Goal: Information Seeking & Learning: Learn about a topic

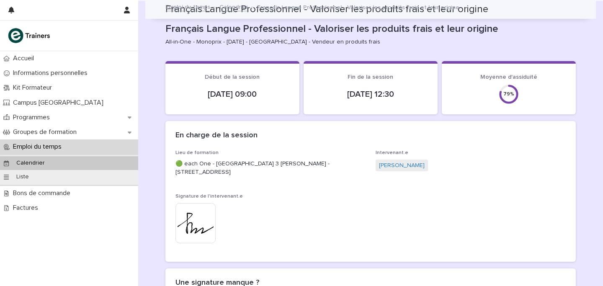
scroll to position [793, 0]
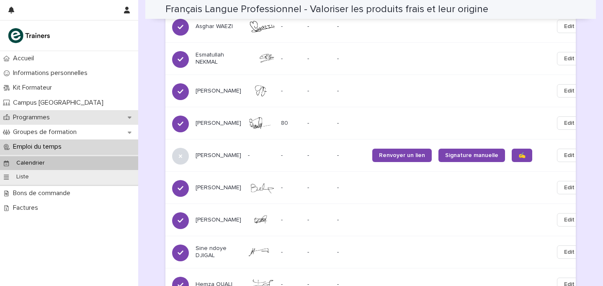
click at [26, 117] on p "Programmes" at bounding box center [33, 117] width 47 height 8
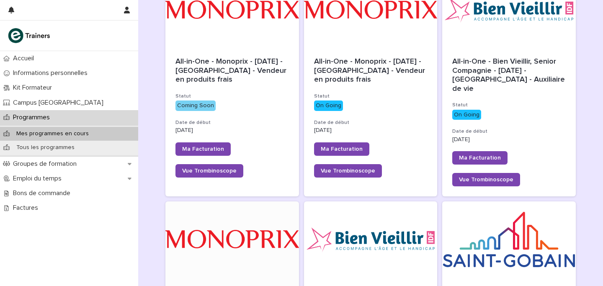
scroll to position [46, 0]
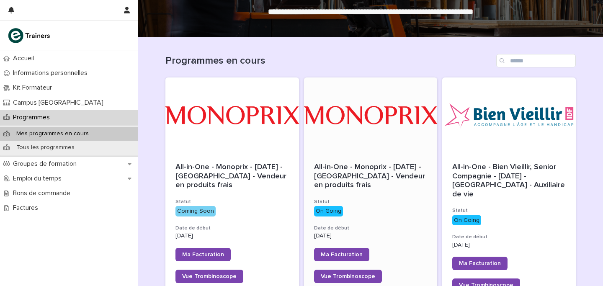
click at [390, 93] on div at bounding box center [371, 114] width 134 height 75
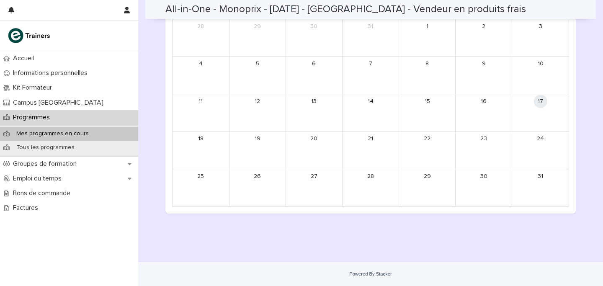
scroll to position [566, 0]
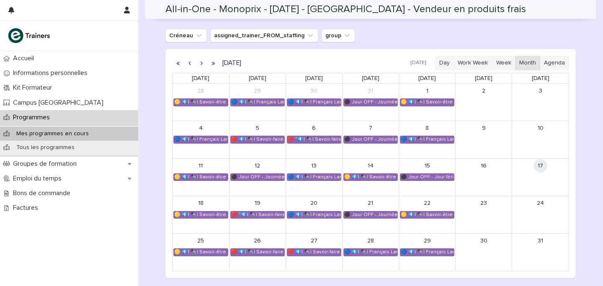
click at [190, 64] on button "button" at bounding box center [190, 63] width 12 height 13
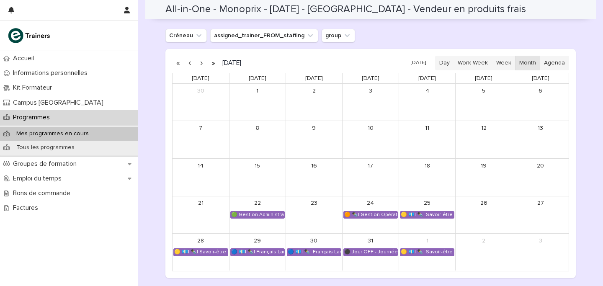
click at [425, 210] on link "25" at bounding box center [426, 203] width 13 height 13
click at [413, 214] on div "🟡 💶| ✒️| Savoir-être métier - Appropriation des outils utilisés lors de la form…" at bounding box center [427, 214] width 54 height 7
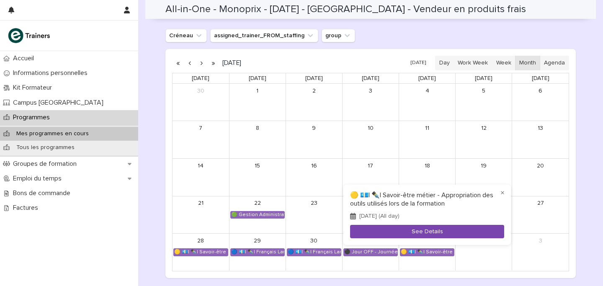
click at [423, 226] on button "See Details" at bounding box center [427, 232] width 154 height 14
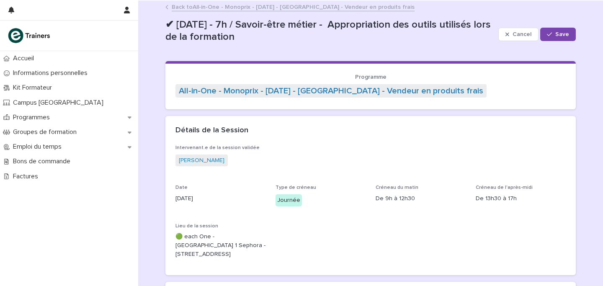
click at [221, 5] on link "Back to All-in-One - Monoprix - [DATE] - [GEOGRAPHIC_DATA] - Vendeur en produit…" at bounding box center [293, 7] width 243 height 10
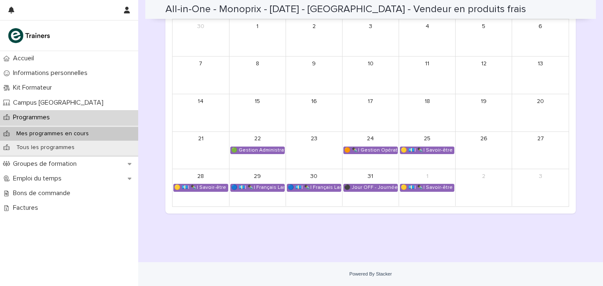
scroll to position [616, 0]
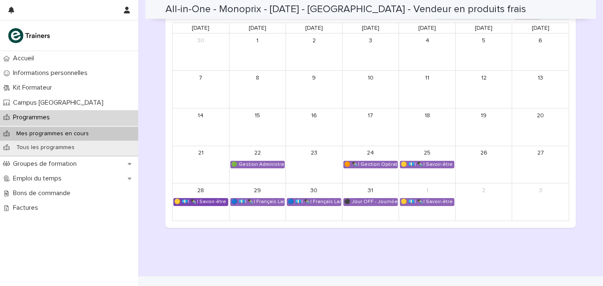
click at [203, 201] on div "🟡 💶| ✒️| Savoir-être métier - Mobilisation et valorisation de ses forces et tal…" at bounding box center [201, 201] width 54 height 7
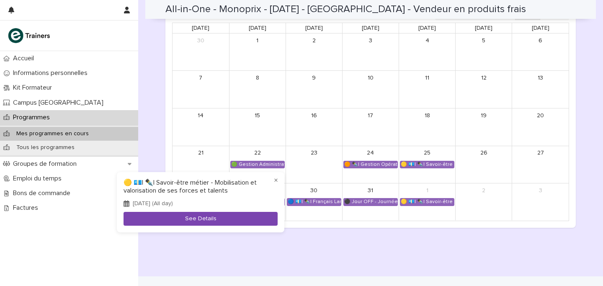
click at [222, 216] on button "See Details" at bounding box center [201, 219] width 154 height 14
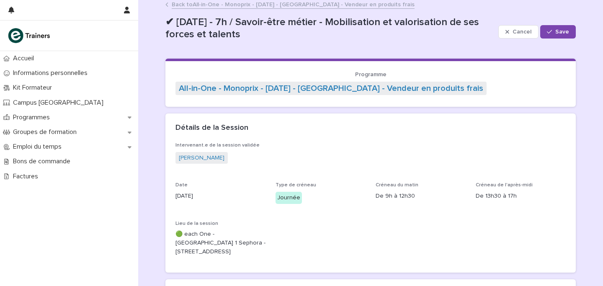
scroll to position [3, 0]
click at [288, 3] on link "Back to All-in-One - Monoprix - [DATE] - [GEOGRAPHIC_DATA] - Vendeur en produit…" at bounding box center [293, 4] width 243 height 10
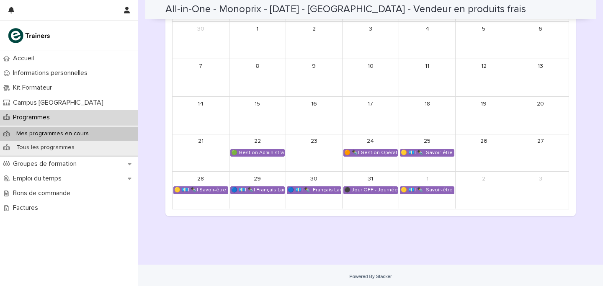
scroll to position [630, 0]
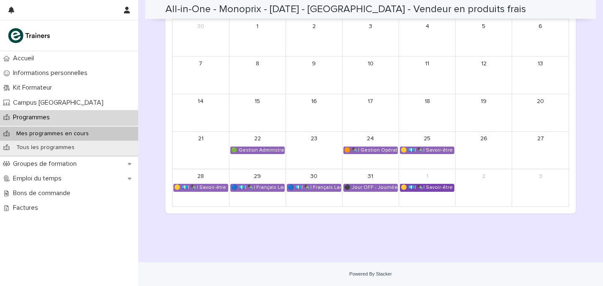
click at [423, 189] on div "🟡 💶| ✒️| Savoir-être métier - Organisation de son travail selon les priorités e…" at bounding box center [427, 187] width 54 height 7
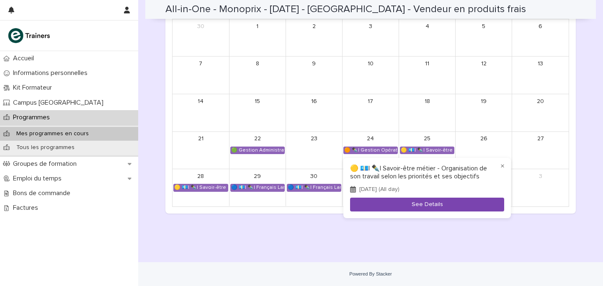
click at [423, 199] on button "See Details" at bounding box center [427, 205] width 154 height 14
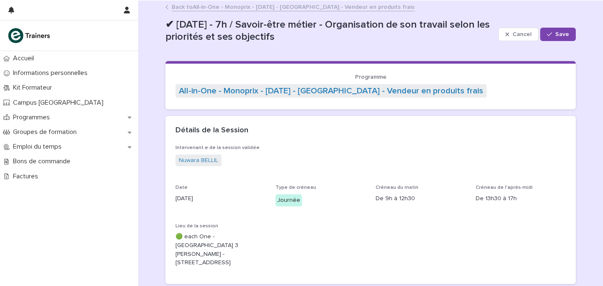
click at [281, 2] on link "Back to All-in-One - Monoprix - [DATE] - [GEOGRAPHIC_DATA] - Vendeur en produit…" at bounding box center [293, 7] width 243 height 10
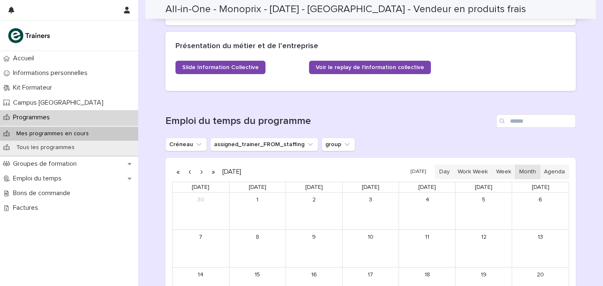
scroll to position [572, 0]
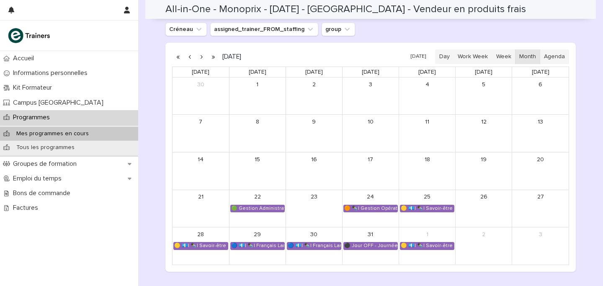
click at [201, 57] on button "button" at bounding box center [202, 56] width 12 height 13
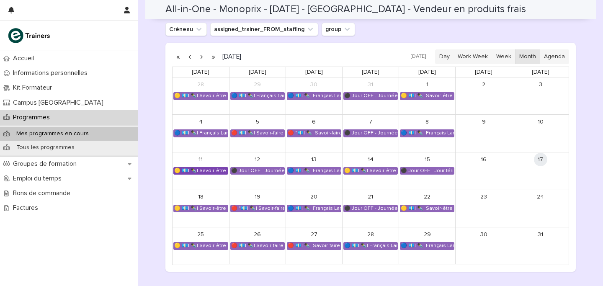
click at [209, 173] on div "🟡 💶| ✒️| Savoir-être métier - Cadre de référence interculturel : prévenir les i…" at bounding box center [201, 170] width 54 height 7
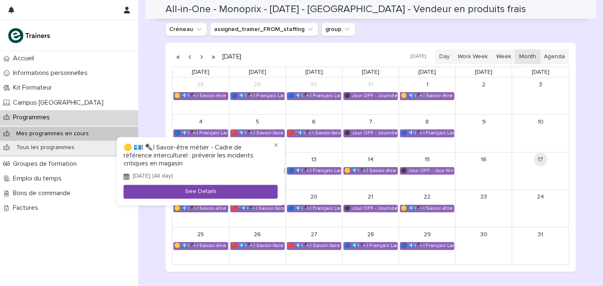
click at [225, 191] on button "See Details" at bounding box center [201, 192] width 154 height 14
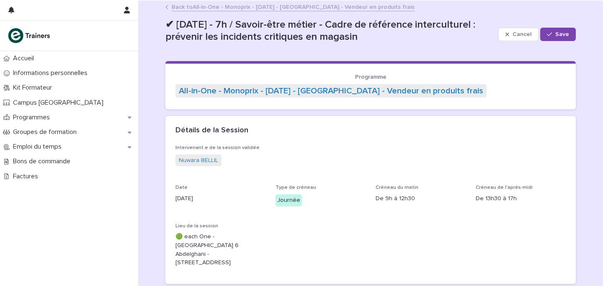
click at [291, 8] on link "Back to All-in-One - Monoprix - [DATE] - [GEOGRAPHIC_DATA] - Vendeur en produit…" at bounding box center [293, 7] width 243 height 10
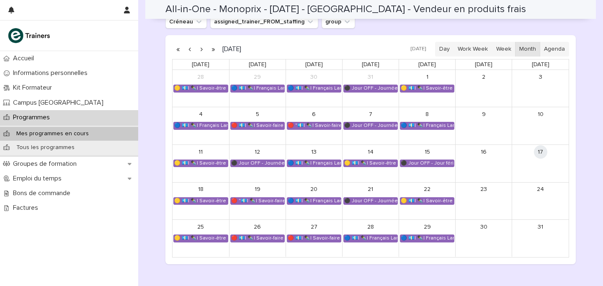
scroll to position [582, 0]
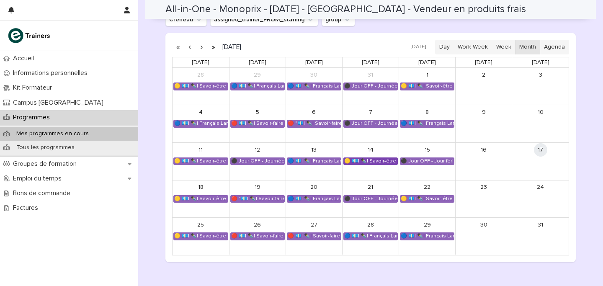
click at [358, 162] on div "🟡 💶| ✒️| Savoir-être métier - Cadre de référence interculturel : prévenir les i…" at bounding box center [371, 161] width 54 height 7
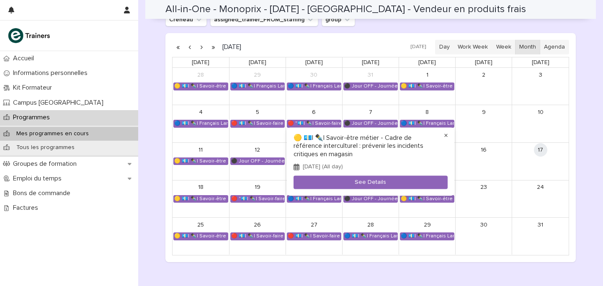
click at [445, 132] on button "×" at bounding box center [446, 136] width 10 height 10
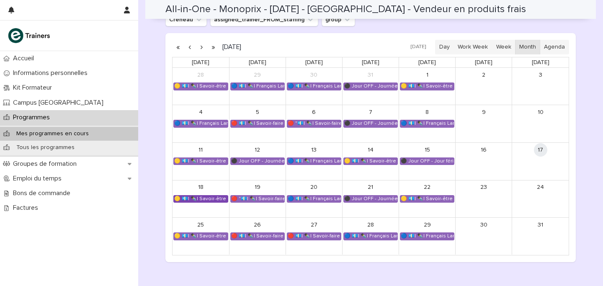
click at [207, 198] on div "🟡 💶| ✒️| Savoir-être métier - Gestion du stress et des imprévus dans un espace …" at bounding box center [201, 199] width 54 height 7
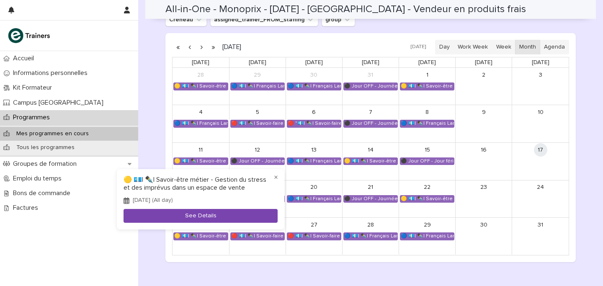
click at [208, 210] on button "See Details" at bounding box center [201, 216] width 154 height 14
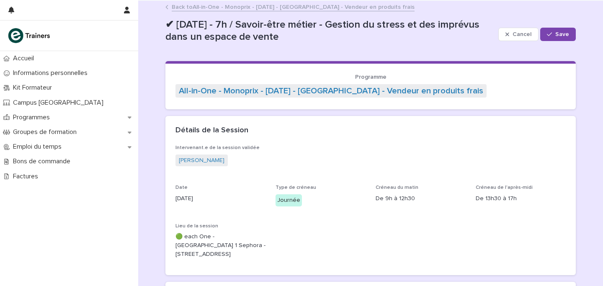
click at [246, 0] on div "Back to All-in-One - Monoprix - [DATE] - [GEOGRAPHIC_DATA] - Vendeur en produit…" at bounding box center [370, 0] width 465 height 1
click at [242, 4] on link "Back to All-in-One - Monoprix - [DATE] - [GEOGRAPHIC_DATA] - Vendeur en produit…" at bounding box center [293, 7] width 243 height 10
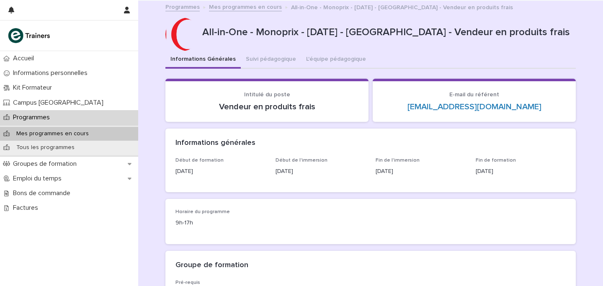
click at [57, 116] on div "Programmes" at bounding box center [69, 117] width 138 height 15
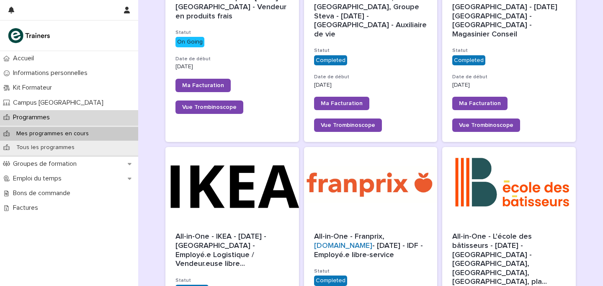
scroll to position [446, 0]
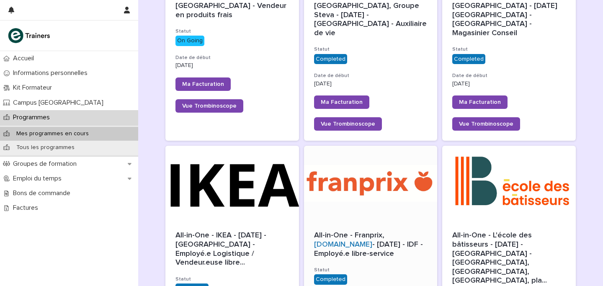
click at [329, 174] on div at bounding box center [371, 183] width 134 height 75
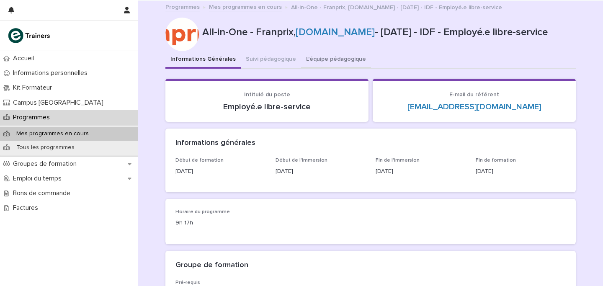
click at [319, 59] on button "L'équipe pédagogique" at bounding box center [336, 60] width 70 height 18
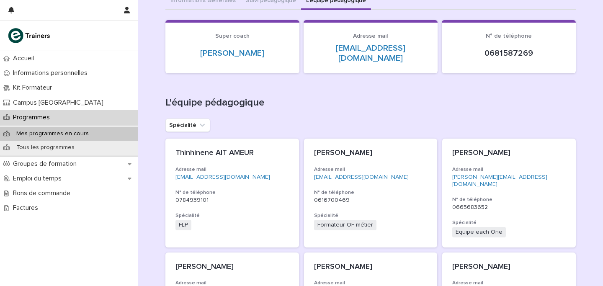
scroll to position [76, 0]
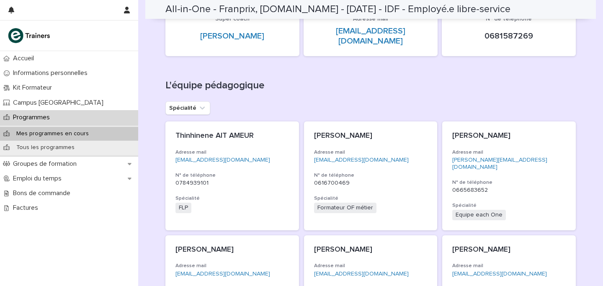
click at [263, 195] on h3 "Spécialité" at bounding box center [231, 198] width 113 height 7
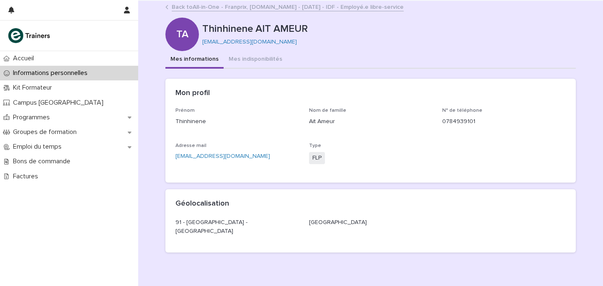
scroll to position [30, 0]
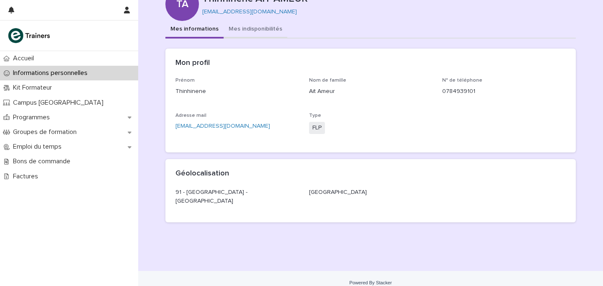
click at [244, 32] on div "**********" at bounding box center [370, 125] width 410 height 208
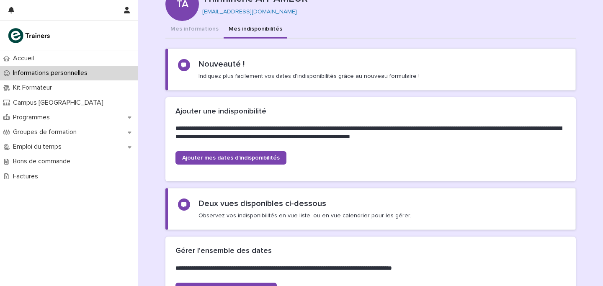
scroll to position [138, 0]
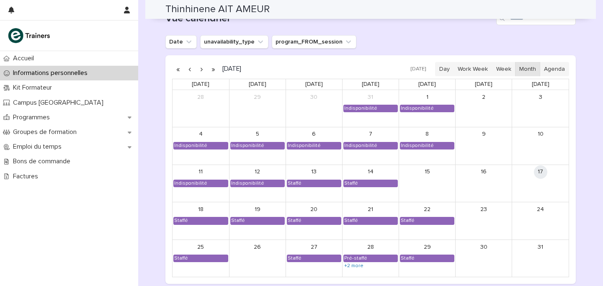
scroll to position [705, 0]
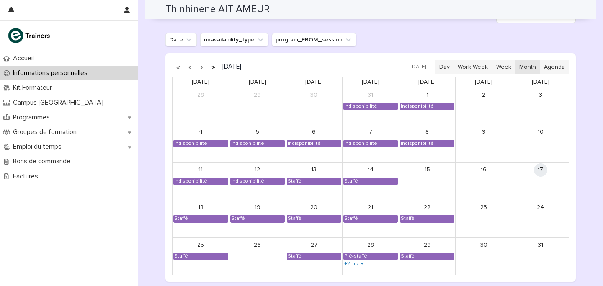
click at [200, 69] on button "button" at bounding box center [202, 66] width 12 height 13
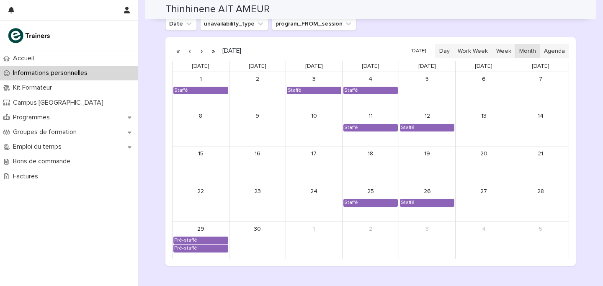
scroll to position [719, 0]
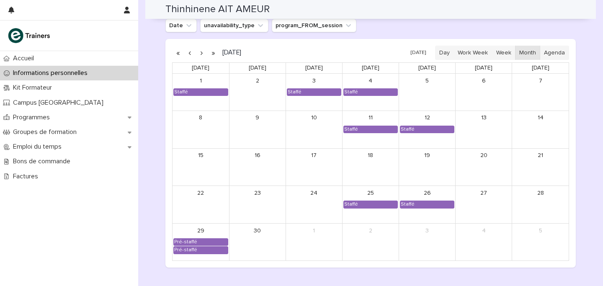
click at [201, 52] on button "button" at bounding box center [202, 52] width 12 height 13
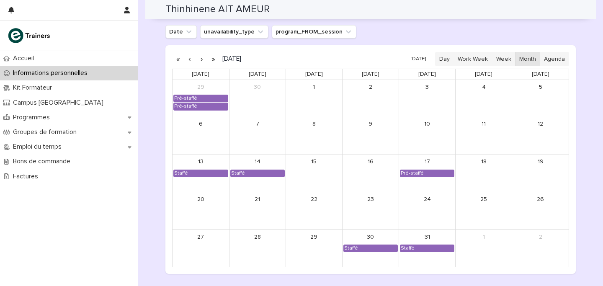
scroll to position [712, 0]
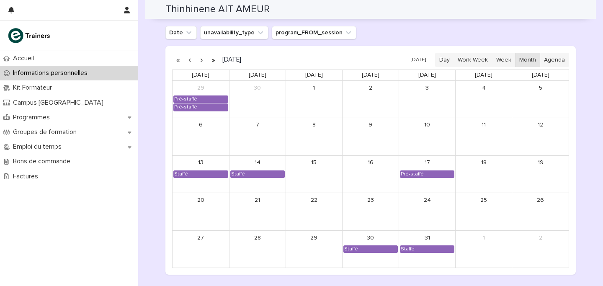
click at [200, 57] on button "button" at bounding box center [202, 59] width 12 height 13
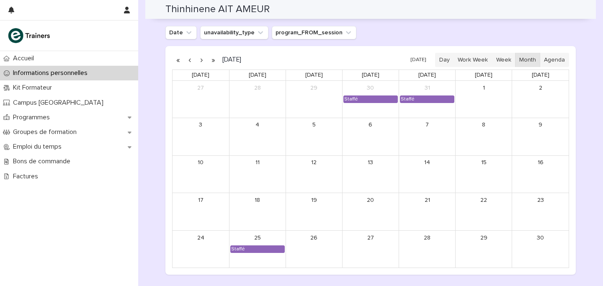
click at [200, 57] on button "button" at bounding box center [202, 59] width 12 height 13
click at [191, 60] on button "button" at bounding box center [190, 59] width 12 height 13
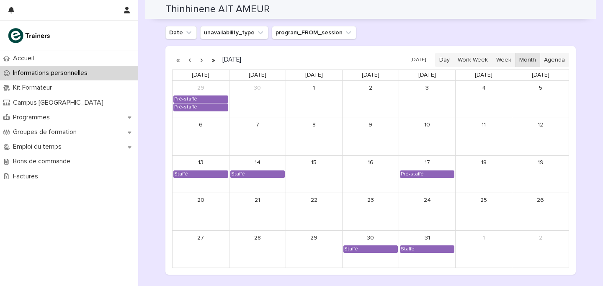
click at [191, 60] on button "button" at bounding box center [190, 59] width 12 height 13
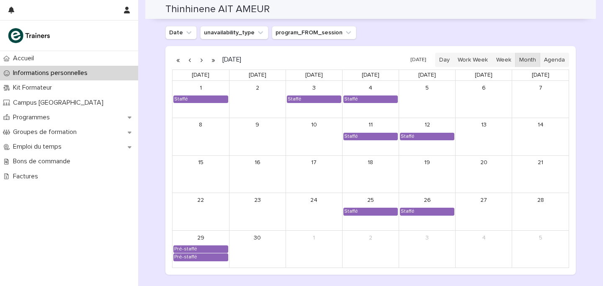
click at [191, 60] on button "button" at bounding box center [190, 59] width 12 height 13
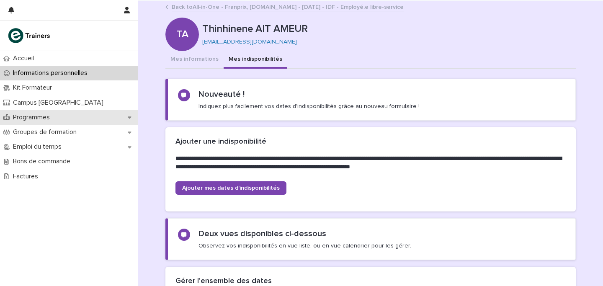
click at [49, 121] on div "Programmes" at bounding box center [69, 117] width 138 height 15
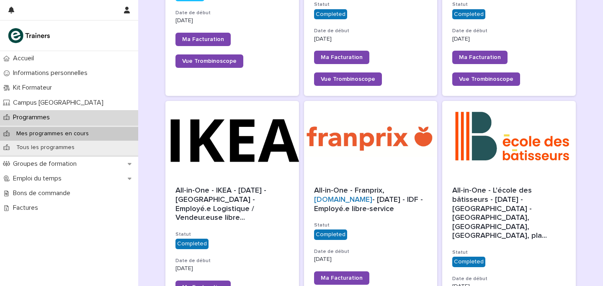
scroll to position [490, 0]
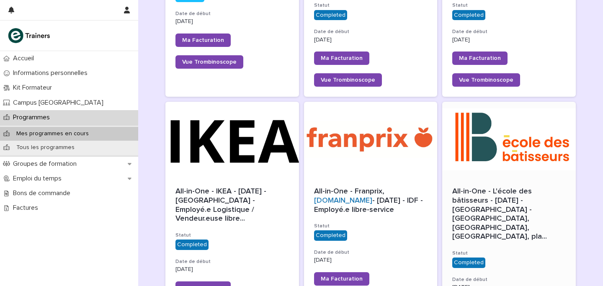
click at [554, 102] on div at bounding box center [509, 139] width 134 height 75
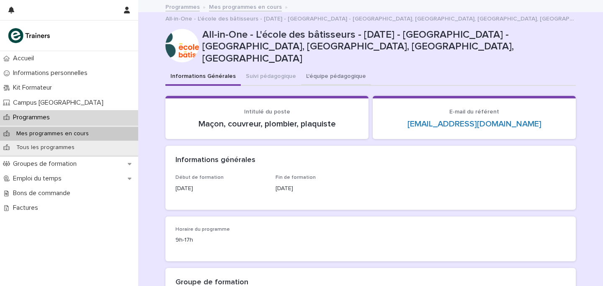
click at [316, 68] on button "L'équipe pédagogique" at bounding box center [336, 77] width 70 height 18
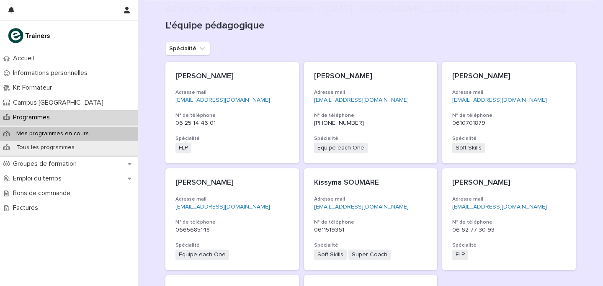
scroll to position [184, 0]
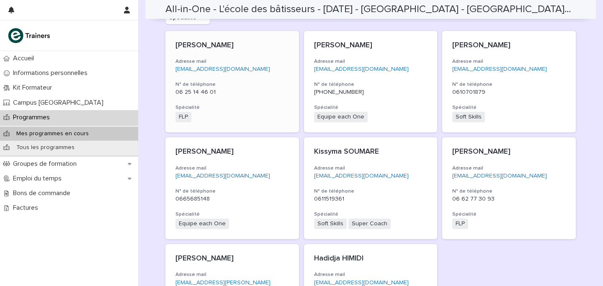
click at [272, 112] on div "FLP + 0" at bounding box center [231, 117] width 113 height 10
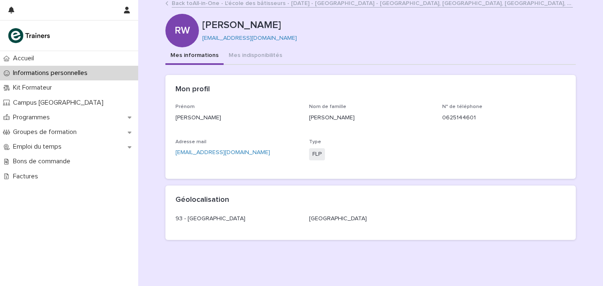
scroll to position [4, 0]
click at [258, 61] on button "Mes indisponibilités" at bounding box center [256, 56] width 64 height 18
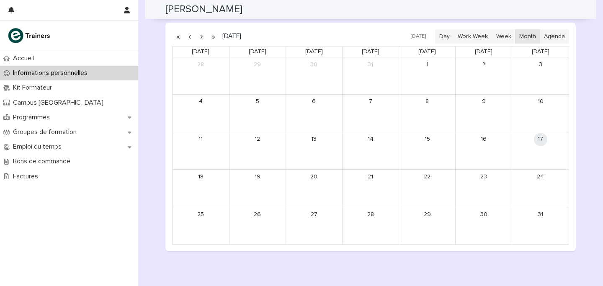
scroll to position [745, 0]
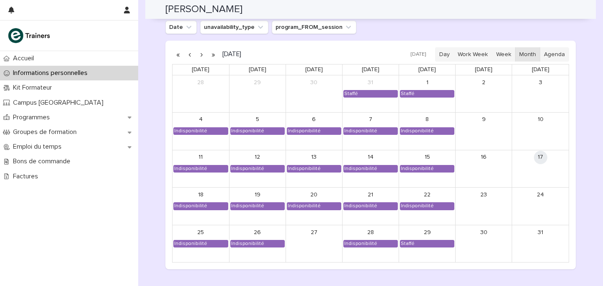
click at [201, 49] on button "button" at bounding box center [202, 54] width 12 height 13
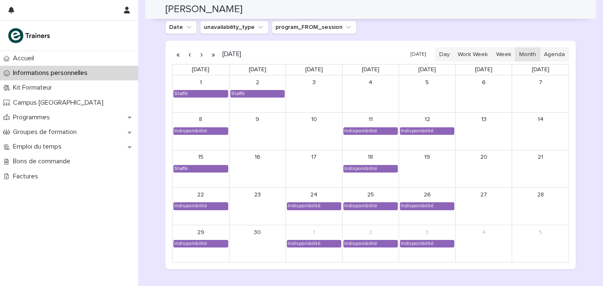
click at [201, 49] on button "button" at bounding box center [202, 54] width 12 height 13
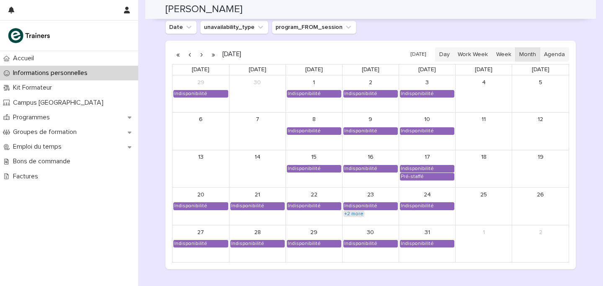
click at [363, 211] on link "+2 more" at bounding box center [353, 214] width 21 height 7
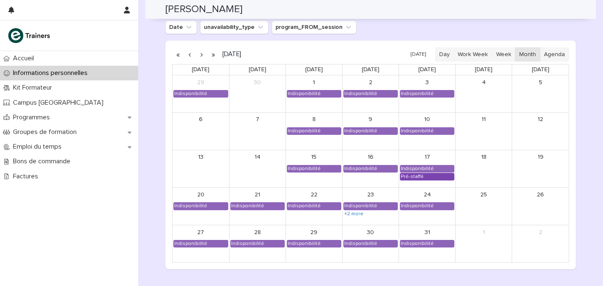
click at [420, 178] on div "Pré-staffé" at bounding box center [412, 176] width 24 height 7
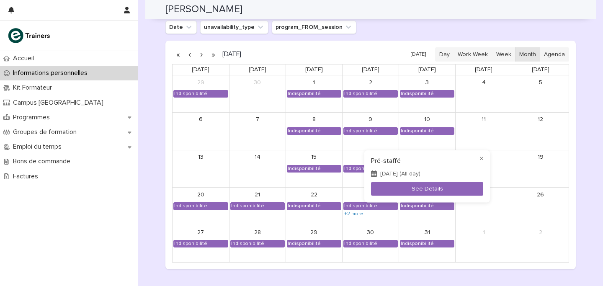
click at [151, 188] on div at bounding box center [301, 143] width 603 height 286
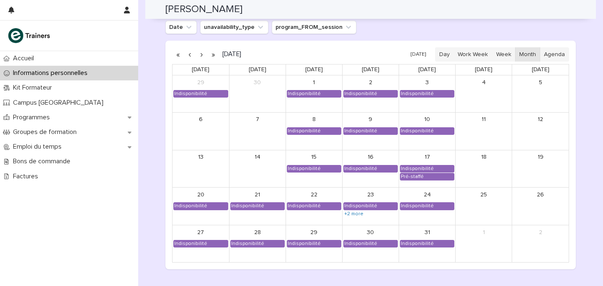
scroll to position [740, 0]
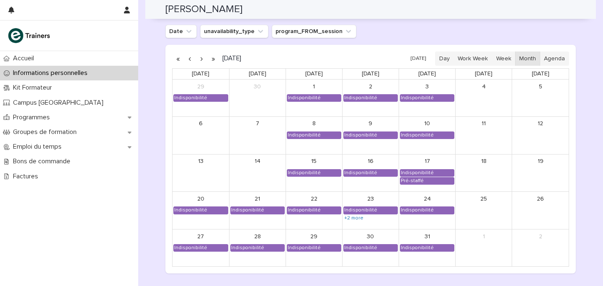
click at [202, 58] on button "button" at bounding box center [202, 58] width 12 height 13
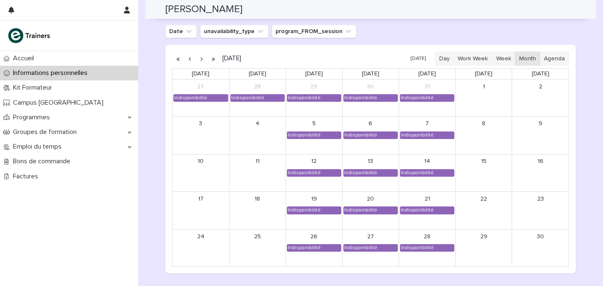
click at [202, 58] on button "button" at bounding box center [202, 58] width 12 height 13
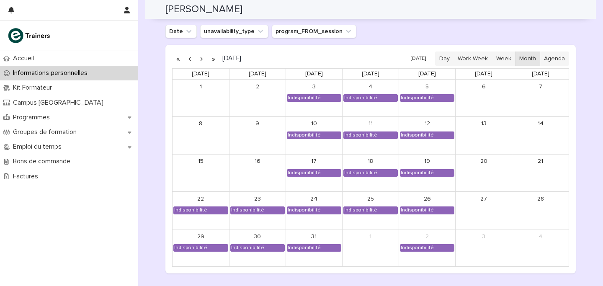
click at [202, 58] on button "button" at bounding box center [202, 58] width 12 height 13
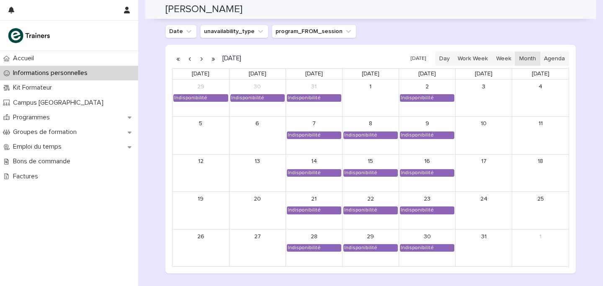
click at [202, 58] on button "button" at bounding box center [202, 58] width 12 height 13
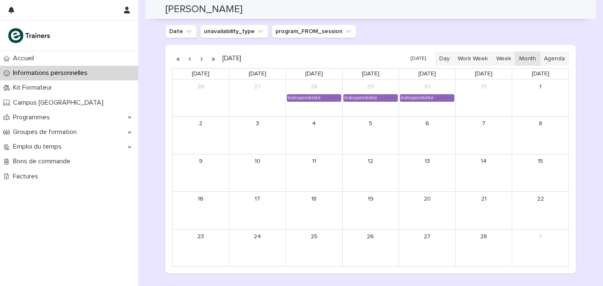
click at [190, 60] on button "button" at bounding box center [190, 58] width 12 height 13
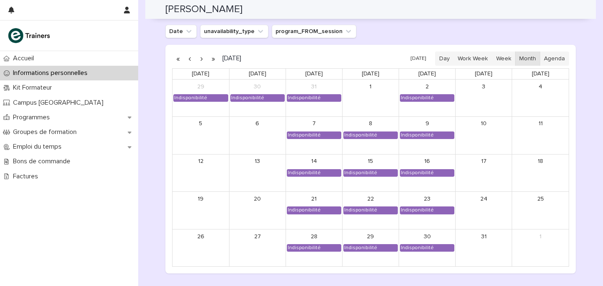
click at [190, 60] on button "button" at bounding box center [190, 58] width 12 height 13
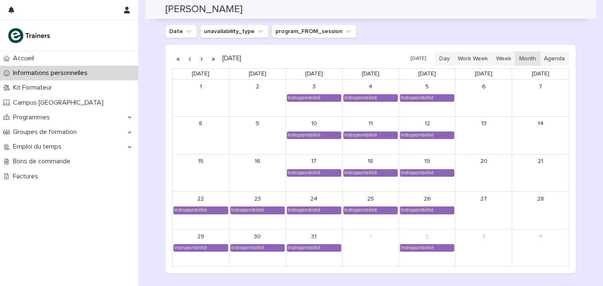
click at [190, 60] on button "button" at bounding box center [190, 58] width 12 height 13
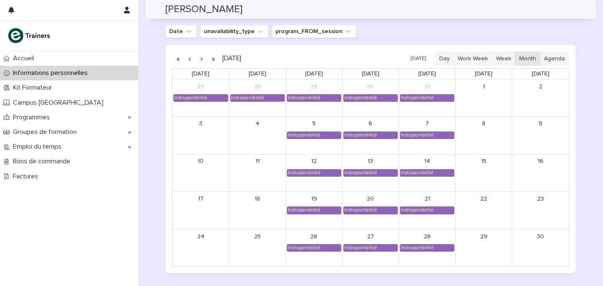
click at [190, 60] on button "button" at bounding box center [190, 58] width 12 height 13
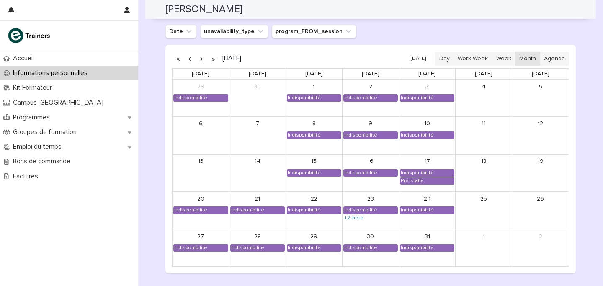
click at [190, 60] on button "button" at bounding box center [190, 58] width 12 height 13
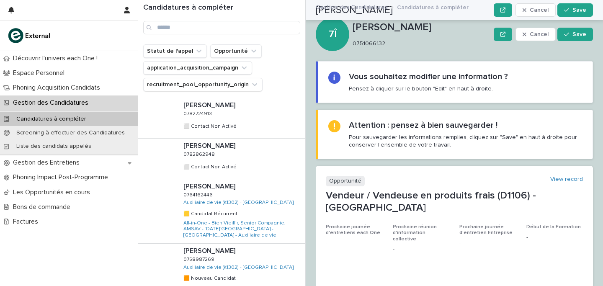
scroll to position [788, 0]
